Goal: Task Accomplishment & Management: Manage account settings

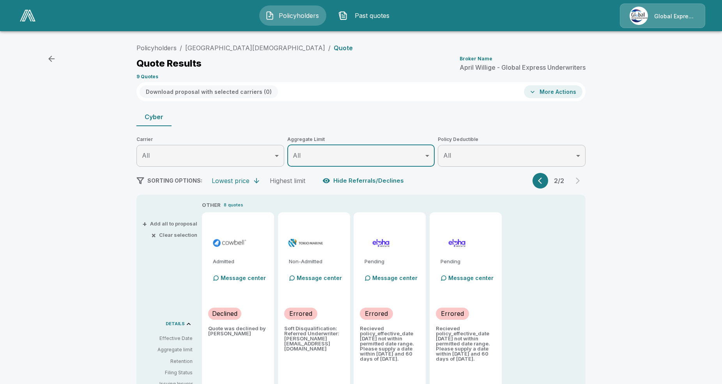
scroll to position [79, 0]
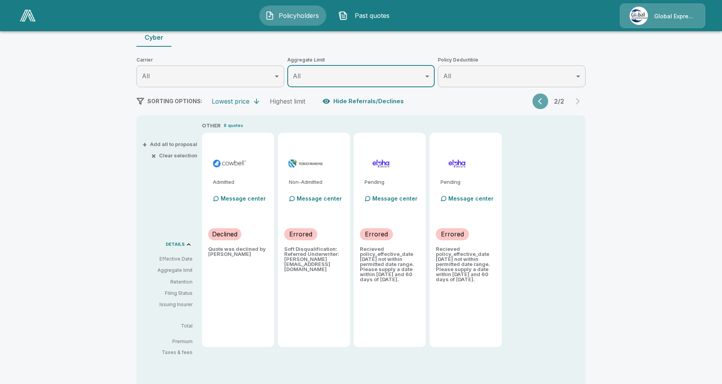
click at [537, 104] on button "button" at bounding box center [540, 102] width 16 height 16
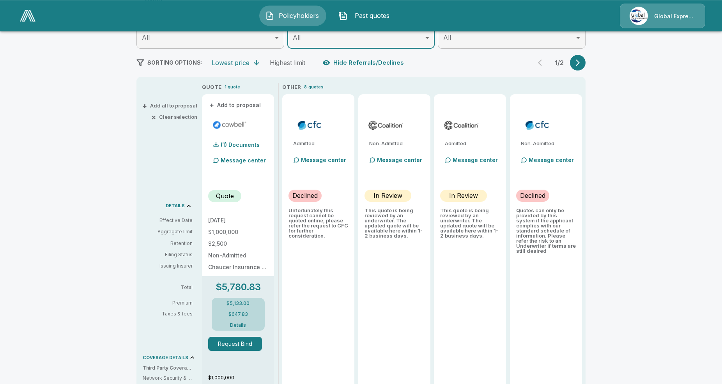
scroll to position [119, 0]
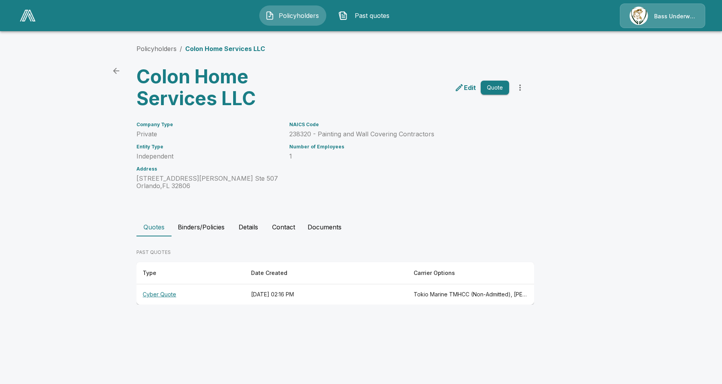
click at [150, 298] on th "Cyber Quote" at bounding box center [190, 294] width 108 height 21
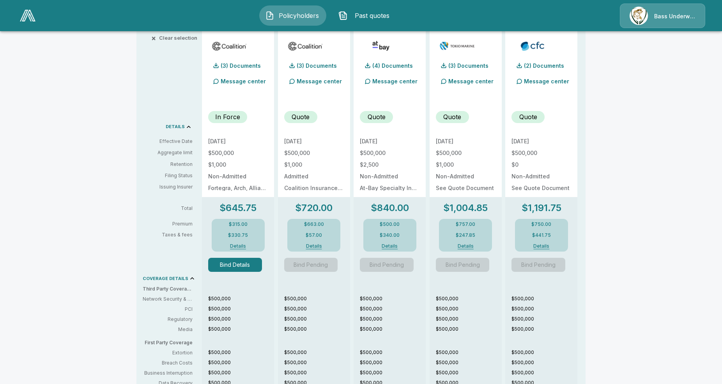
scroll to position [199, 0]
click at [245, 264] on button "Bind Details" at bounding box center [235, 264] width 54 height 14
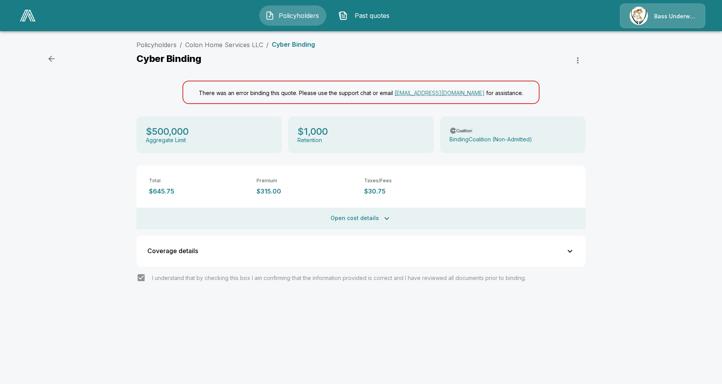
click at [662, 170] on div "Policyholders / Colon Home Services LLC / Cyber Binding Cyber Binding There was…" at bounding box center [361, 180] width 722 height 286
click at [40, 113] on div "Policyholders / Colon Home Services LLC / Cyber Binding Cyber Binding There was…" at bounding box center [361, 180] width 722 height 286
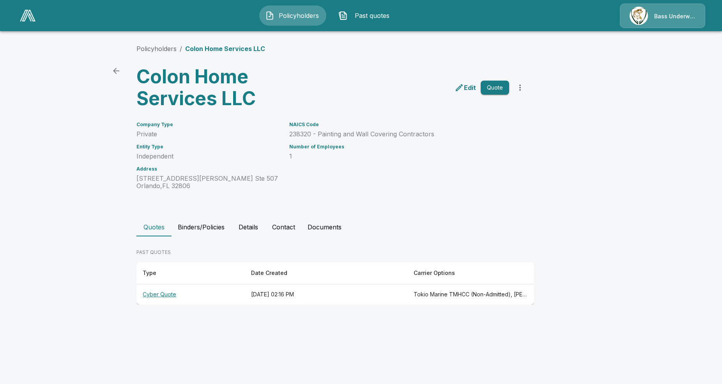
click at [165, 294] on th "Cyber Quote" at bounding box center [190, 294] width 108 height 21
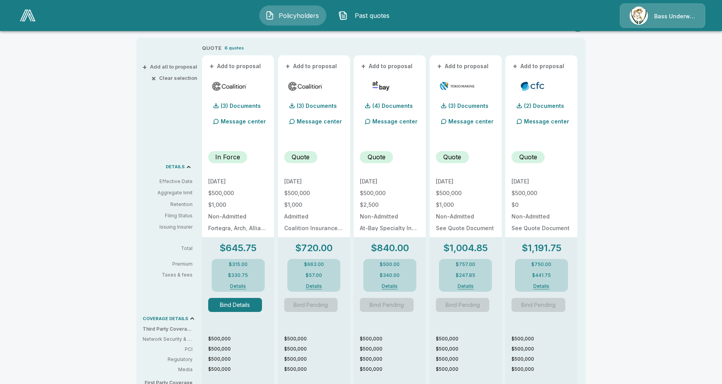
scroll to position [159, 0]
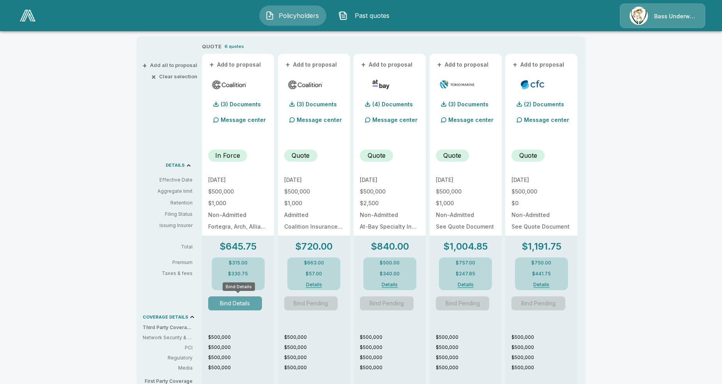
click at [228, 303] on button "Bind Details" at bounding box center [235, 304] width 54 height 14
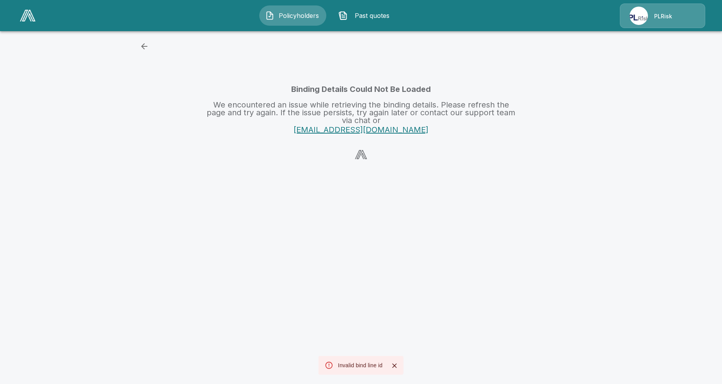
click at [394, 363] on icon "Close" at bounding box center [394, 366] width 8 height 8
click at [335, 170] on html "Policyholders Past quotes PLRisk Binding Details Could Not Be Loaded We encount…" at bounding box center [361, 85] width 722 height 170
click at [428, 170] on html "Policyholders Past quotes PLRisk Binding Details Could Not Be Loaded We encount…" at bounding box center [361, 85] width 722 height 170
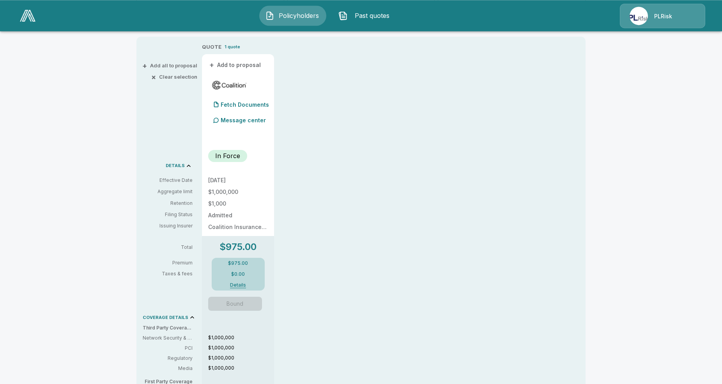
scroll to position [159, 0]
click at [244, 305] on span "Bound" at bounding box center [238, 303] width 60 height 14
click at [59, 157] on div "Policyholders / The Gamut School / Quote Quote Results Broker Name Matthew Culk…" at bounding box center [361, 241] width 722 height 726
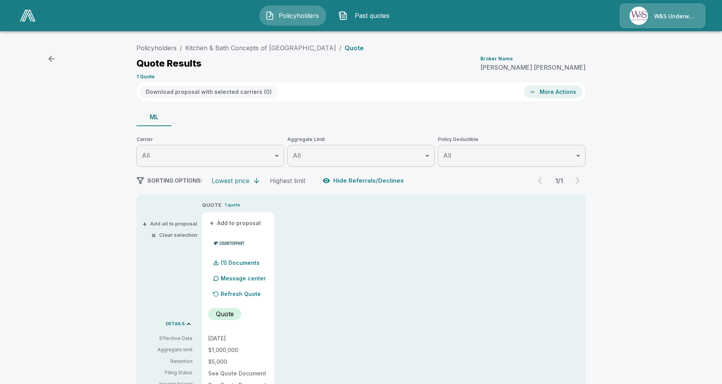
click at [66, 120] on div "Policyholders / Kitchen & Bath Concepts of Pittsburgh / Quote Quote Results Bro…" at bounding box center [361, 296] width 722 height 519
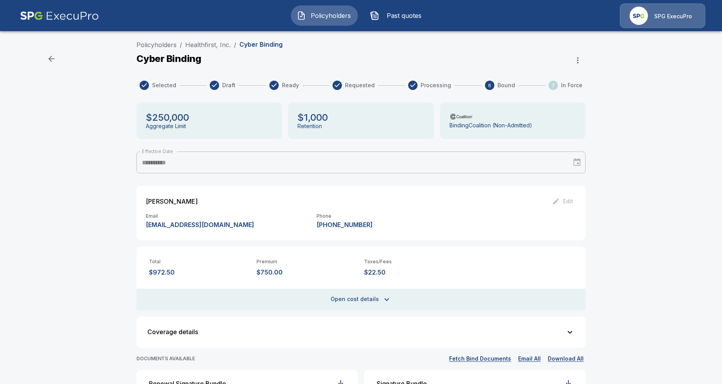
click at [61, 151] on div "**********" at bounding box center [361, 297] width 722 height 520
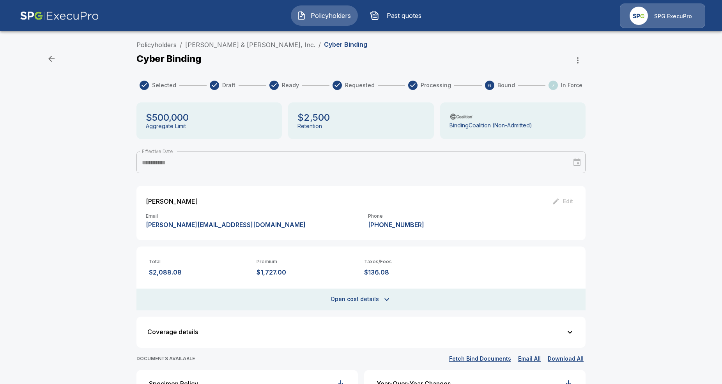
click at [666, 187] on div "**********" at bounding box center [361, 280] width 722 height 486
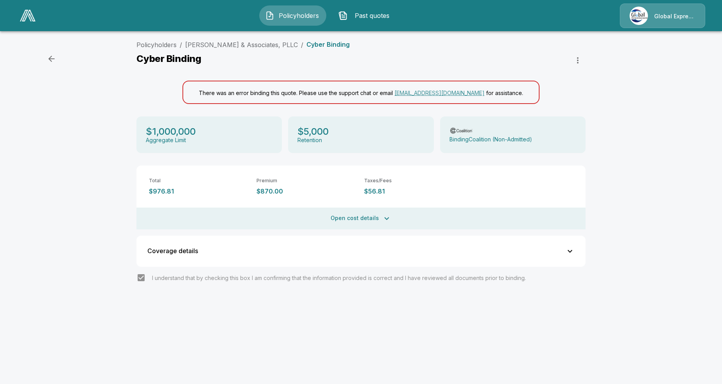
click at [638, 159] on div "Policyholders / [PERSON_NAME] & Associates, PLLC / Cyber Binding Cyber Binding …" at bounding box center [361, 180] width 722 height 286
click at [88, 191] on div "Policyholders / Maloney & Associates, PLLC / Cyber Binding Cyber Binding There …" at bounding box center [361, 180] width 722 height 286
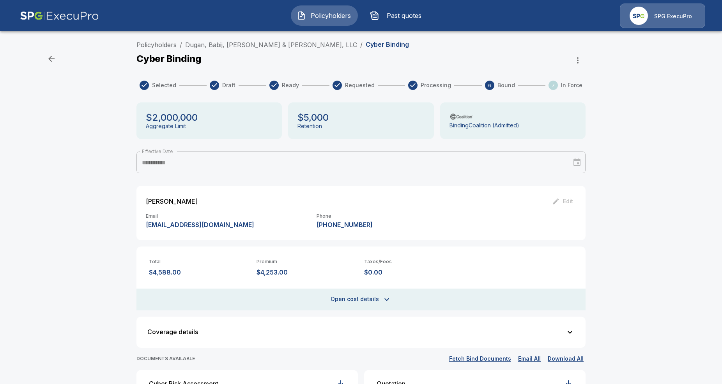
click at [67, 218] on div "**********" at bounding box center [361, 297] width 722 height 520
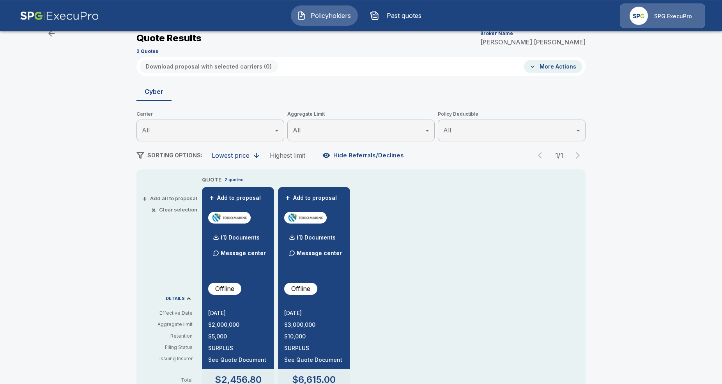
scroll to position [23, 0]
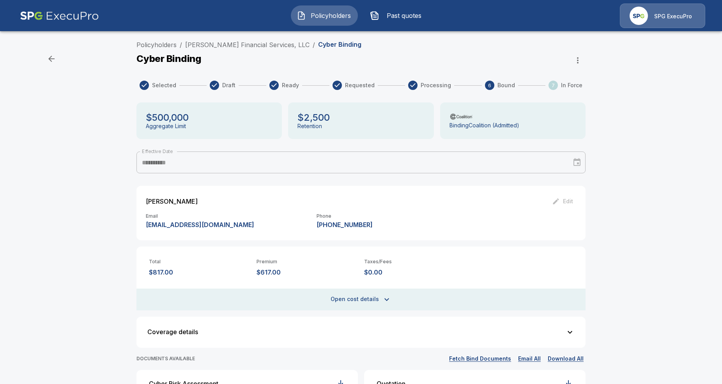
drag, startPoint x: 44, startPoint y: 107, endPoint x: 32, endPoint y: 94, distance: 17.9
click at [44, 106] on div "**********" at bounding box center [361, 297] width 722 height 520
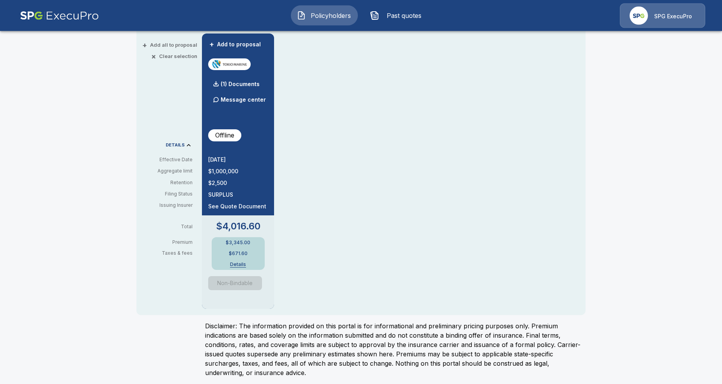
scroll to position [182, 0]
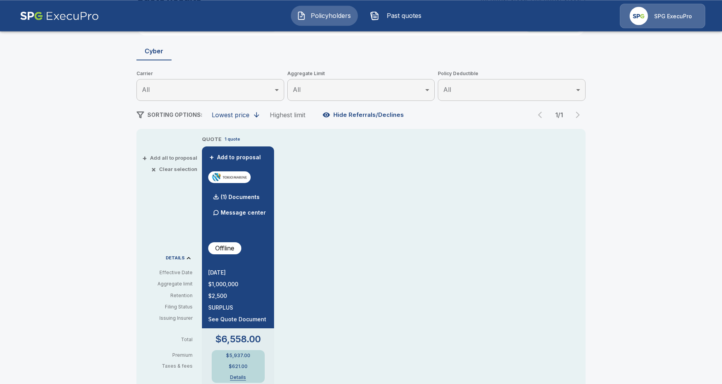
scroll to position [62, 0]
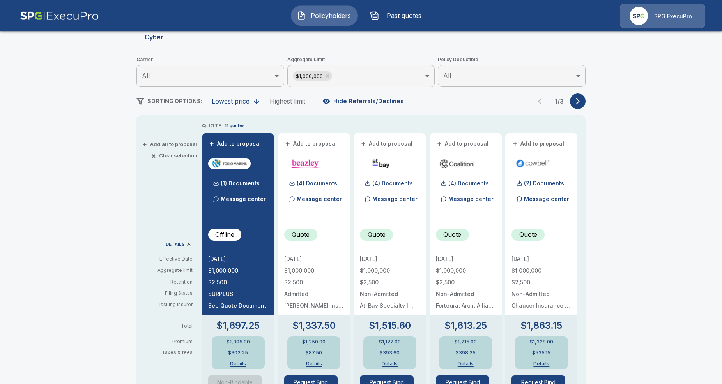
scroll to position [79, 0]
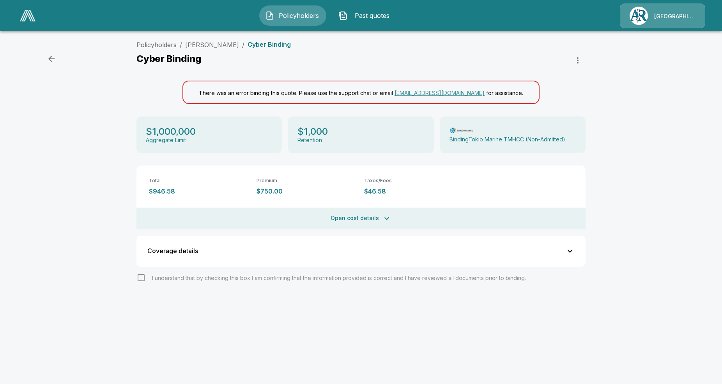
click at [106, 193] on div "Policyholders / Carrie Graves / Cyber Binding Cyber Binding There was an error …" at bounding box center [361, 180] width 722 height 286
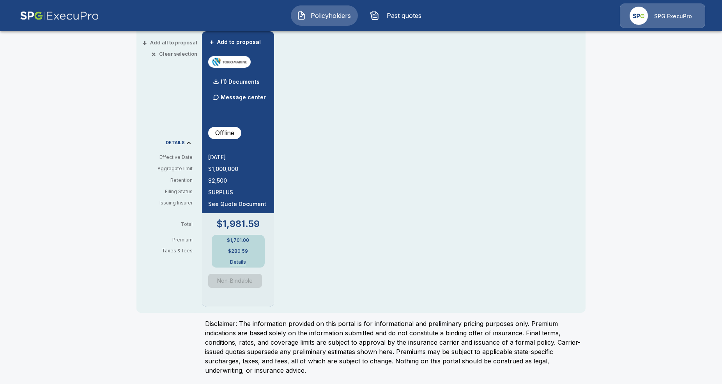
scroll to position [182, 0]
